Goal: Navigation & Orientation: Find specific page/section

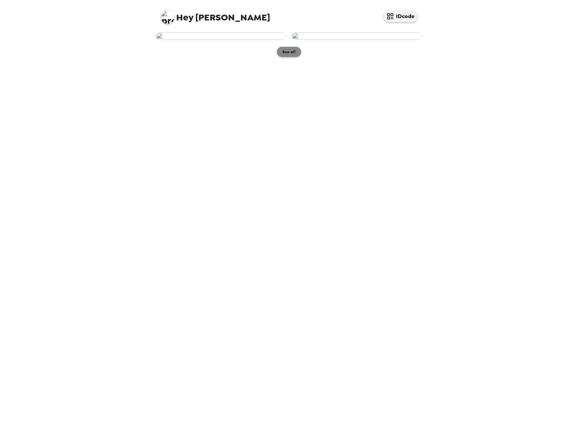
click at [289, 57] on button "See all" at bounding box center [289, 52] width 24 height 10
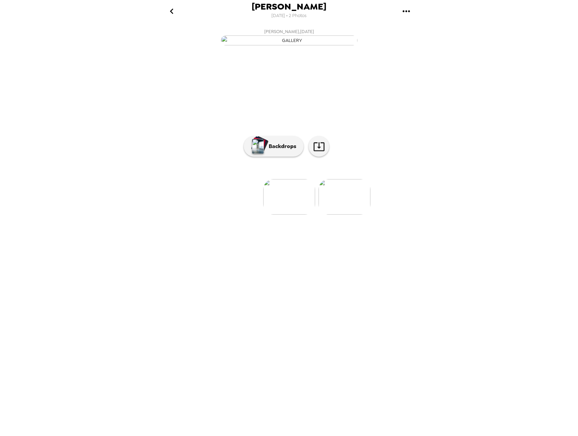
click at [340, 215] on img at bounding box center [345, 197] width 52 height 36
click at [277, 151] on p "Backdrops" at bounding box center [280, 146] width 31 height 8
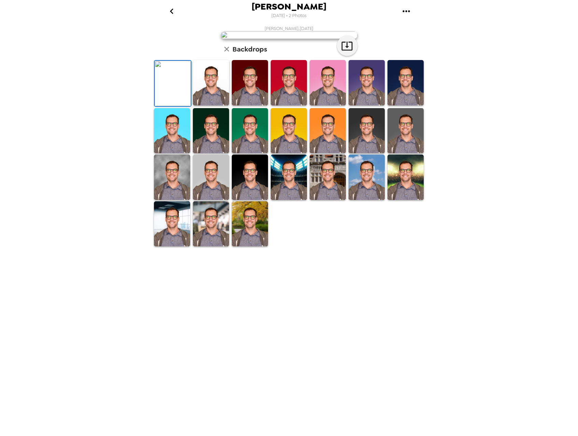
click at [402, 154] on img at bounding box center [406, 130] width 36 height 45
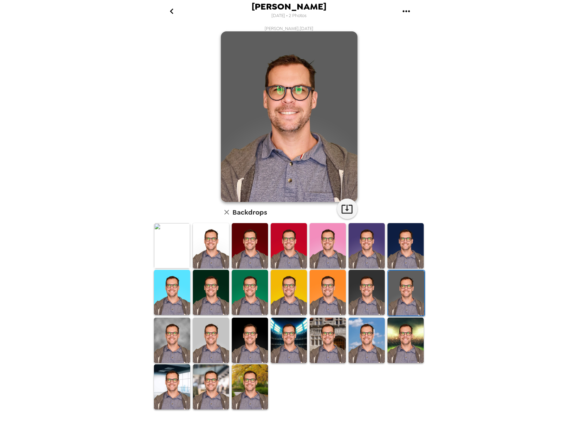
click at [166, 393] on img at bounding box center [172, 387] width 36 height 45
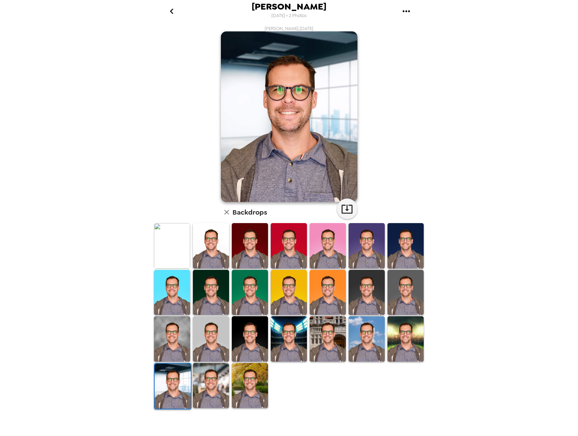
click at [212, 385] on img at bounding box center [211, 385] width 36 height 45
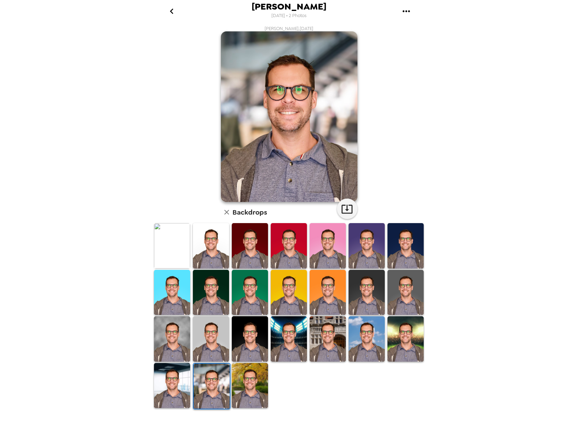
click at [245, 250] on img at bounding box center [250, 245] width 36 height 45
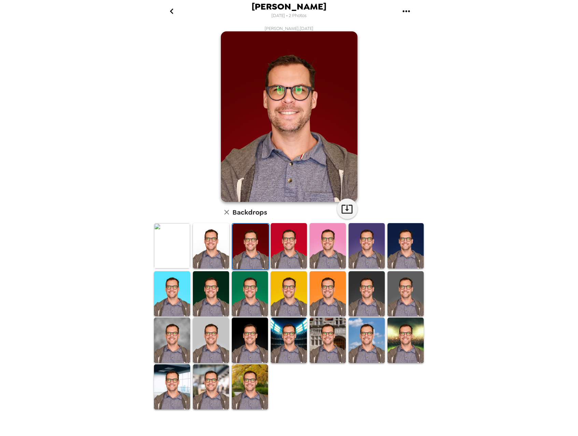
click at [281, 251] on img at bounding box center [289, 245] width 36 height 45
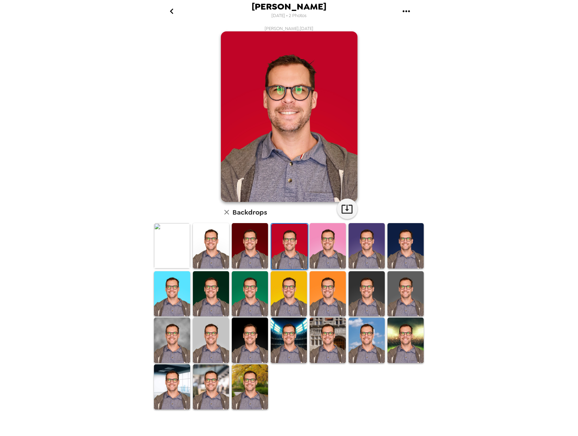
click at [328, 249] on img at bounding box center [328, 245] width 36 height 45
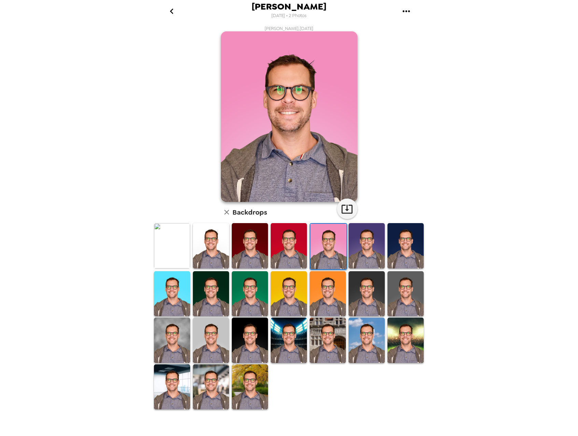
click at [367, 252] on img at bounding box center [367, 245] width 36 height 45
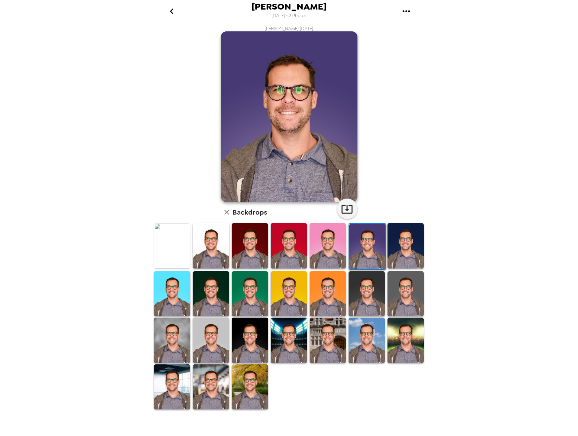
click at [414, 255] on img at bounding box center [406, 245] width 36 height 45
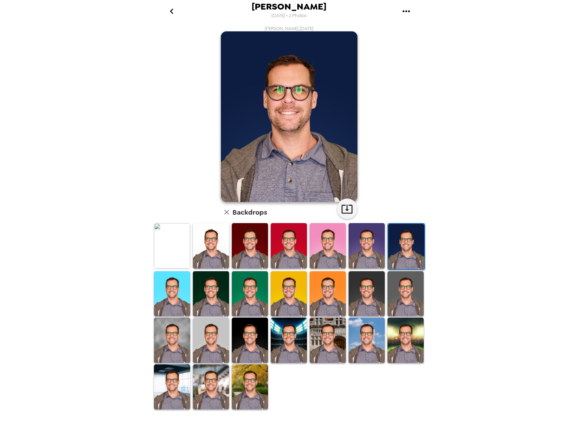
click at [261, 306] on img at bounding box center [250, 293] width 36 height 45
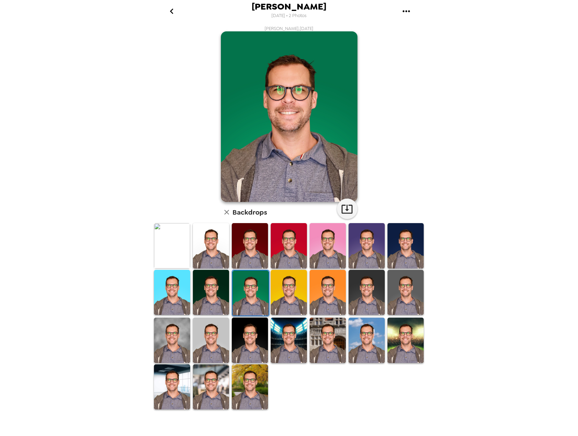
click at [278, 301] on img at bounding box center [289, 292] width 36 height 45
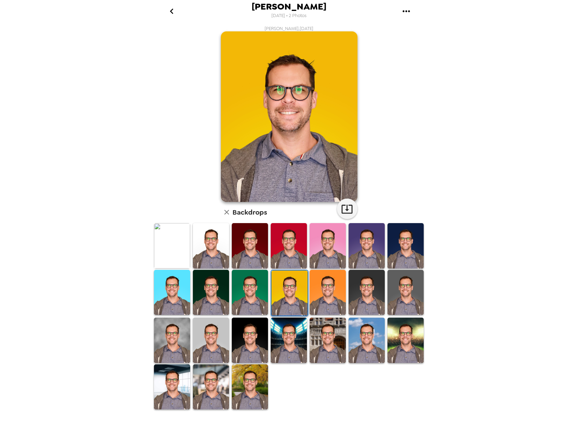
click at [362, 294] on img at bounding box center [367, 292] width 36 height 45
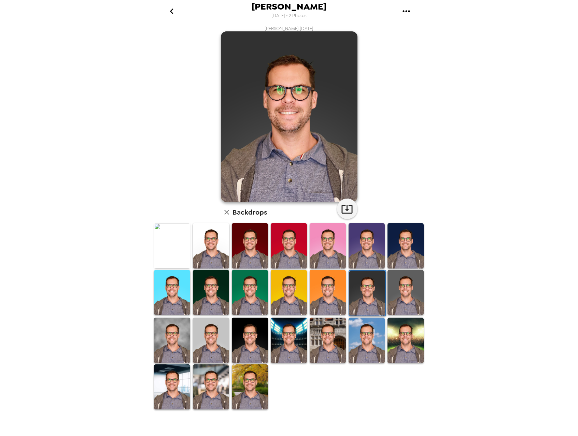
click at [402, 295] on img at bounding box center [406, 292] width 36 height 45
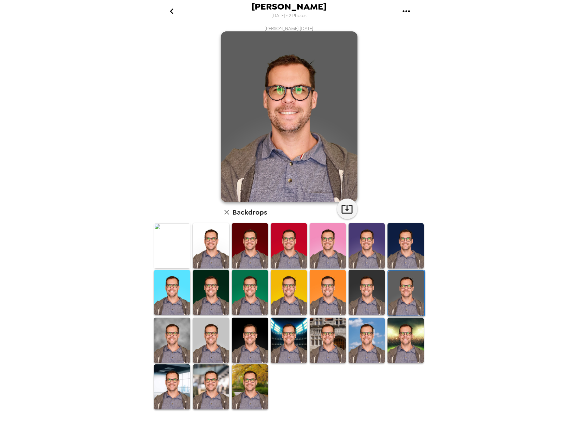
click at [168, 328] on img at bounding box center [172, 340] width 36 height 45
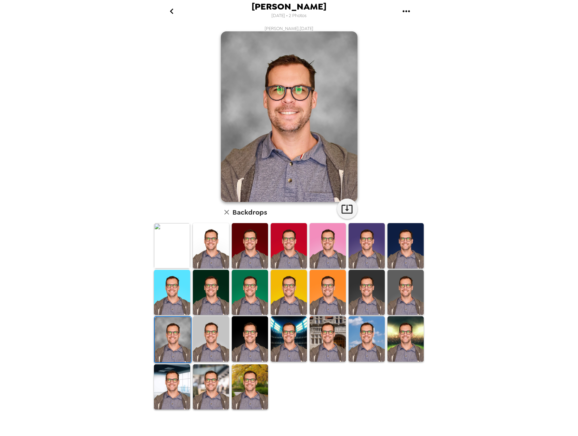
click at [214, 338] on img at bounding box center [211, 339] width 36 height 45
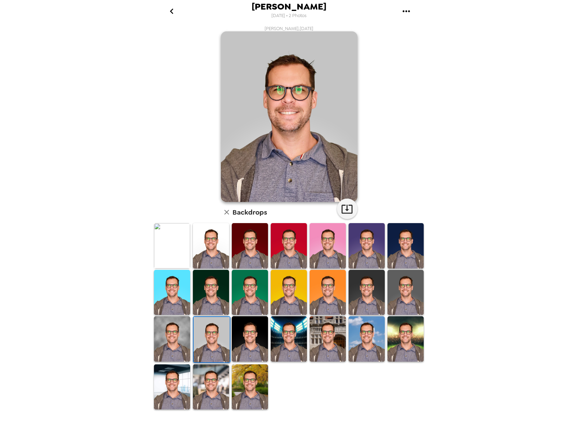
click at [293, 346] on img at bounding box center [289, 339] width 36 height 45
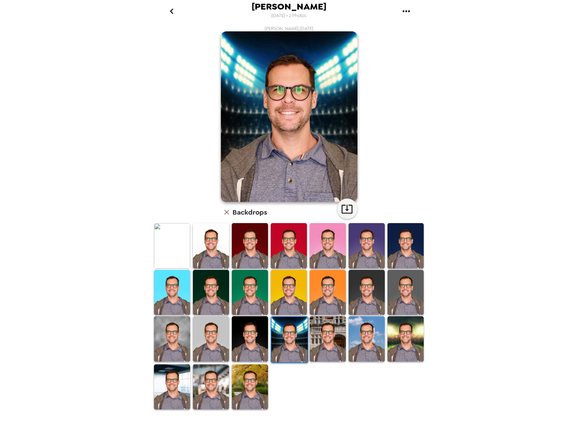
click at [321, 344] on img at bounding box center [328, 339] width 36 height 45
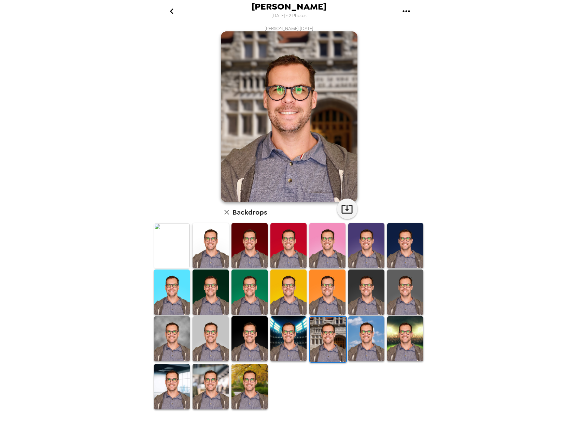
click at [252, 374] on img at bounding box center [250, 386] width 36 height 45
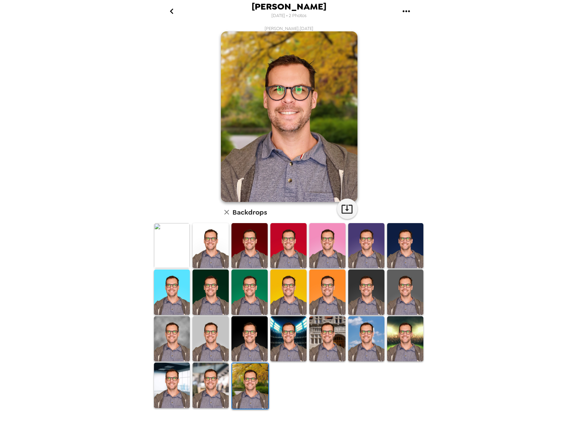
click at [217, 381] on img at bounding box center [211, 385] width 36 height 45
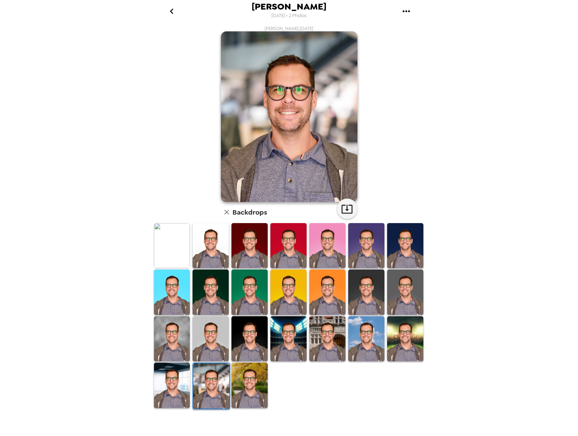
click at [171, 390] on img at bounding box center [172, 385] width 36 height 45
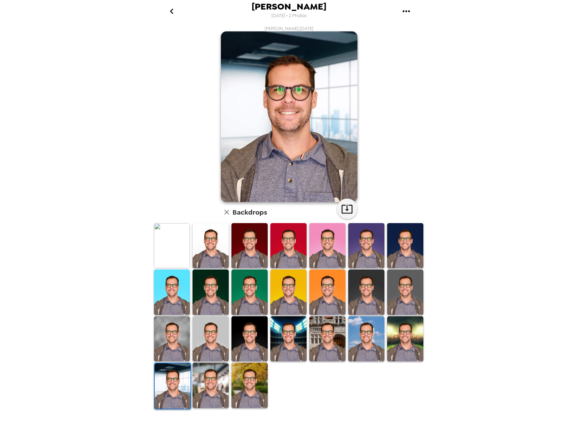
click at [209, 390] on img at bounding box center [211, 385] width 36 height 45
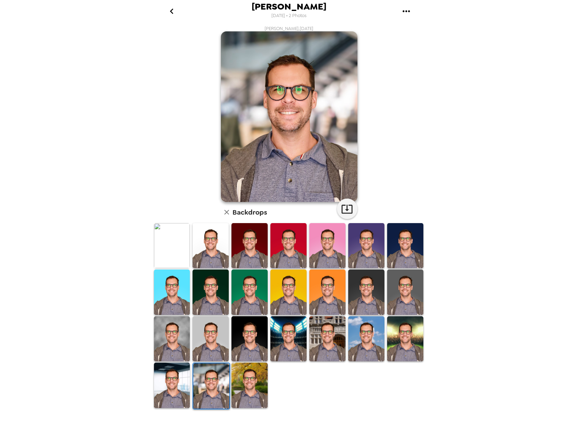
click at [170, 342] on img at bounding box center [172, 339] width 36 height 45
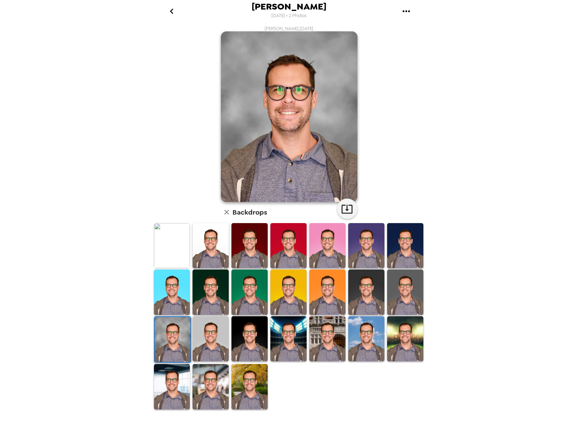
click at [208, 339] on img at bounding box center [211, 339] width 36 height 45
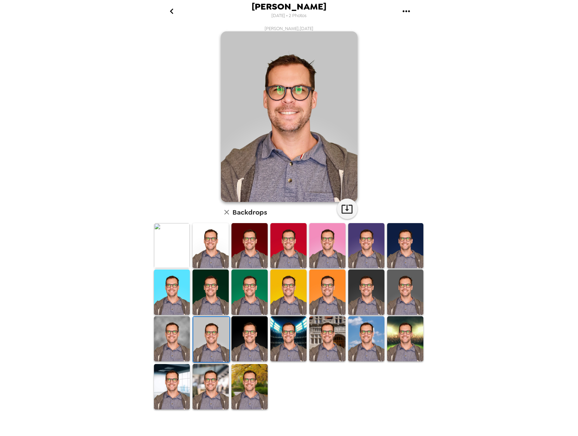
click at [293, 289] on img at bounding box center [288, 292] width 36 height 45
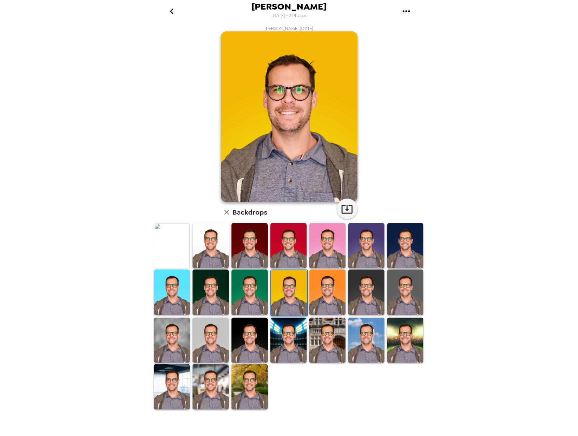
click at [407, 13] on icon "gallery menu" at bounding box center [406, 11] width 11 height 11
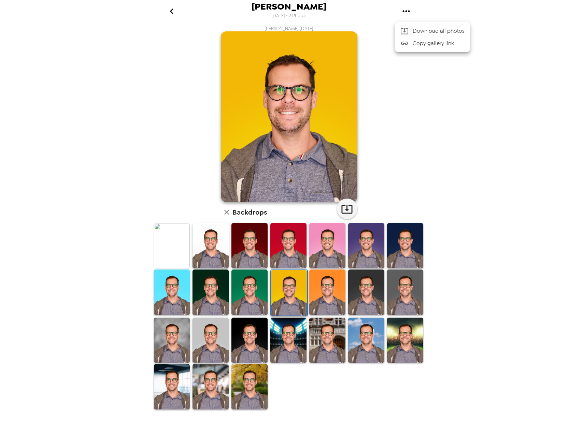
click at [126, 46] on div at bounding box center [291, 218] width 583 height 436
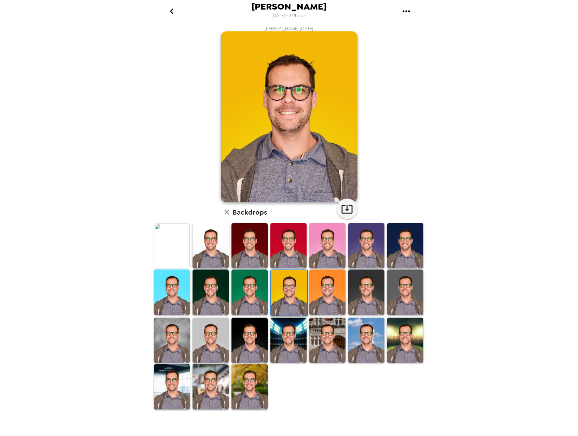
click at [251, 346] on img at bounding box center [250, 340] width 36 height 45
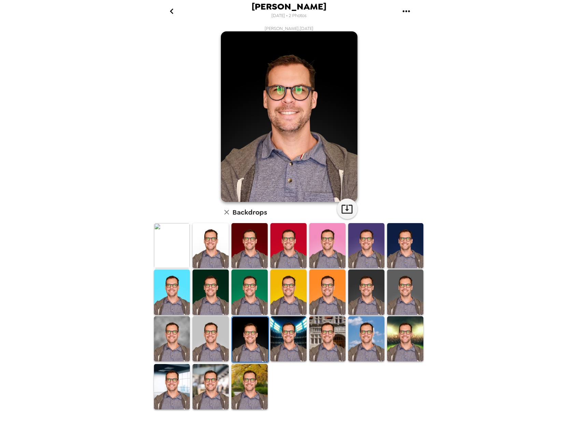
click at [293, 288] on img at bounding box center [288, 292] width 36 height 45
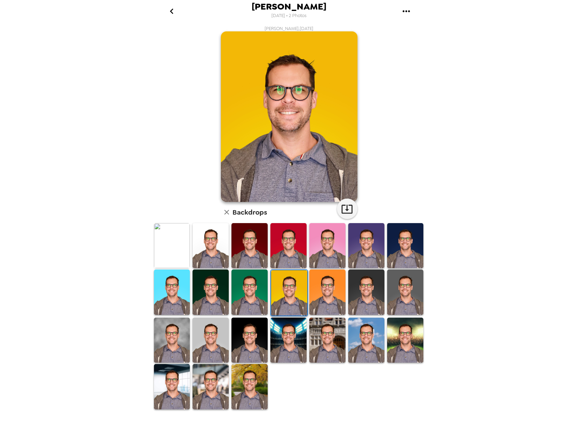
click at [231, 286] on div at bounding box center [249, 293] width 39 height 48
click at [239, 288] on img at bounding box center [250, 292] width 36 height 45
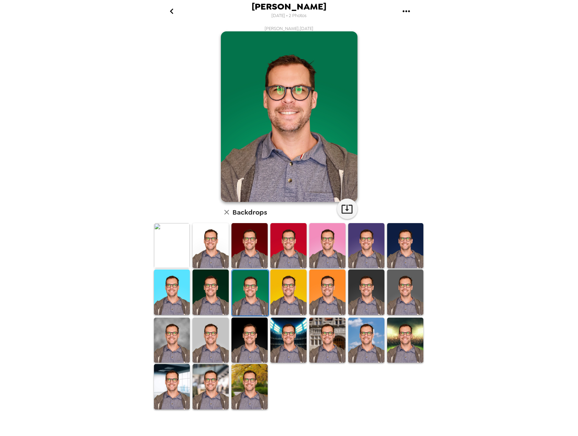
click at [246, 341] on img at bounding box center [250, 340] width 36 height 45
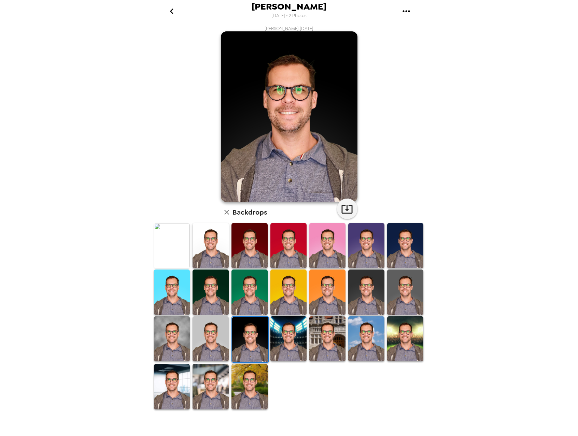
click at [205, 289] on img at bounding box center [211, 292] width 36 height 45
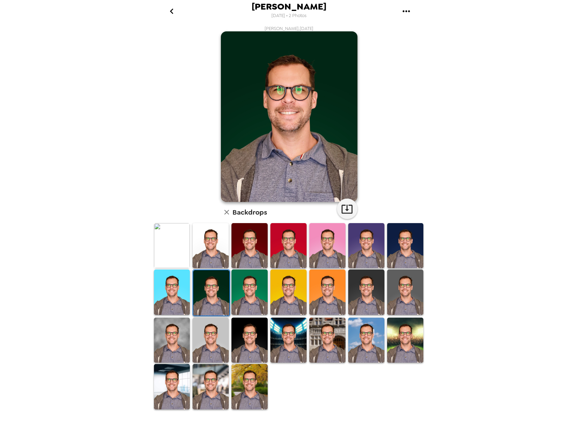
click at [240, 289] on img at bounding box center [250, 292] width 36 height 45
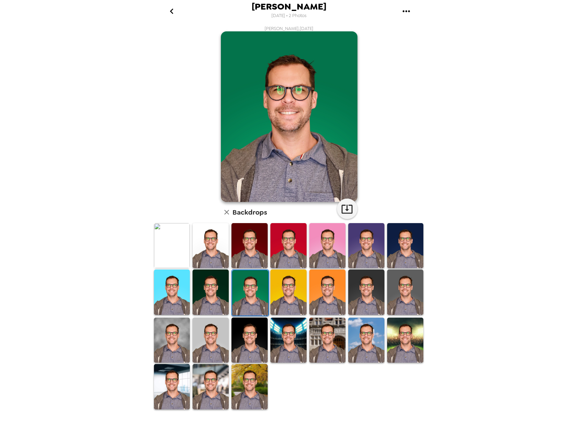
click at [255, 337] on img at bounding box center [250, 340] width 36 height 45
